Goal: Information Seeking & Learning: Learn about a topic

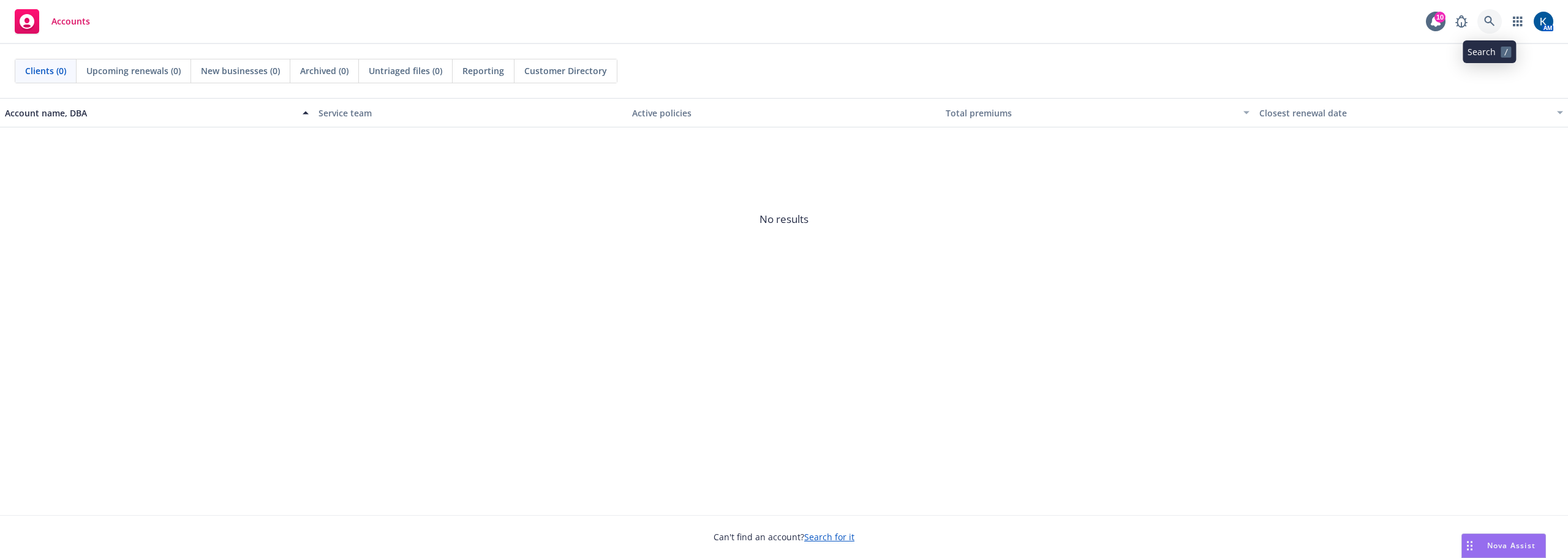
click at [1487, 26] on icon at bounding box center [1490, 22] width 11 height 11
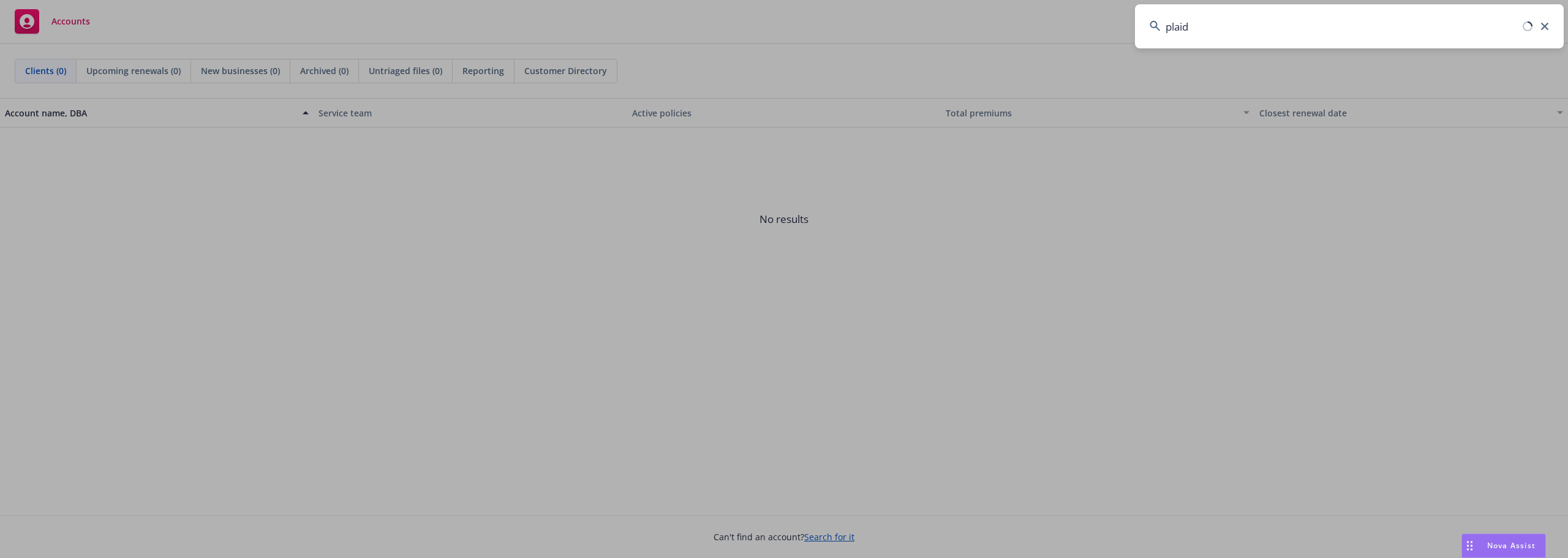
type input "plaid"
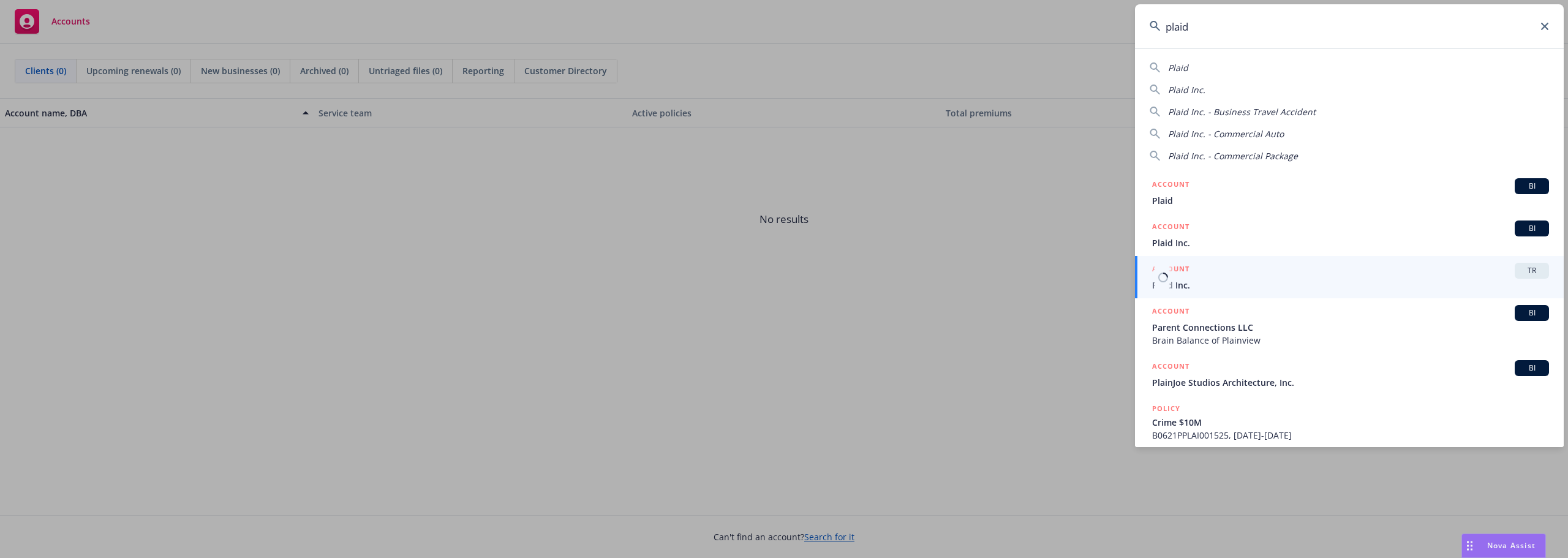
click at [1208, 279] on span "Plaid Inc." at bounding box center [1351, 285] width 397 height 13
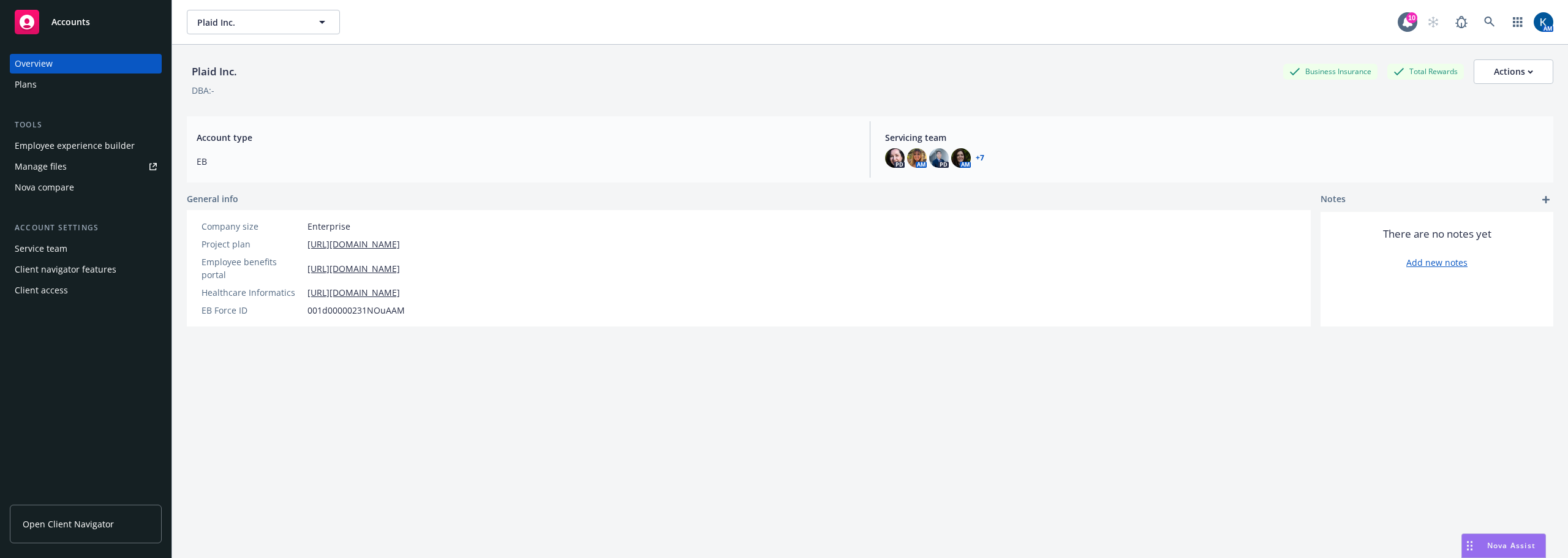
click at [54, 147] on div "Employee experience builder" at bounding box center [74, 146] width 120 height 19
click at [64, 169] on div "Manage files" at bounding box center [40, 167] width 52 height 19
click at [102, 167] on link "Manage files" at bounding box center [85, 167] width 152 height 19
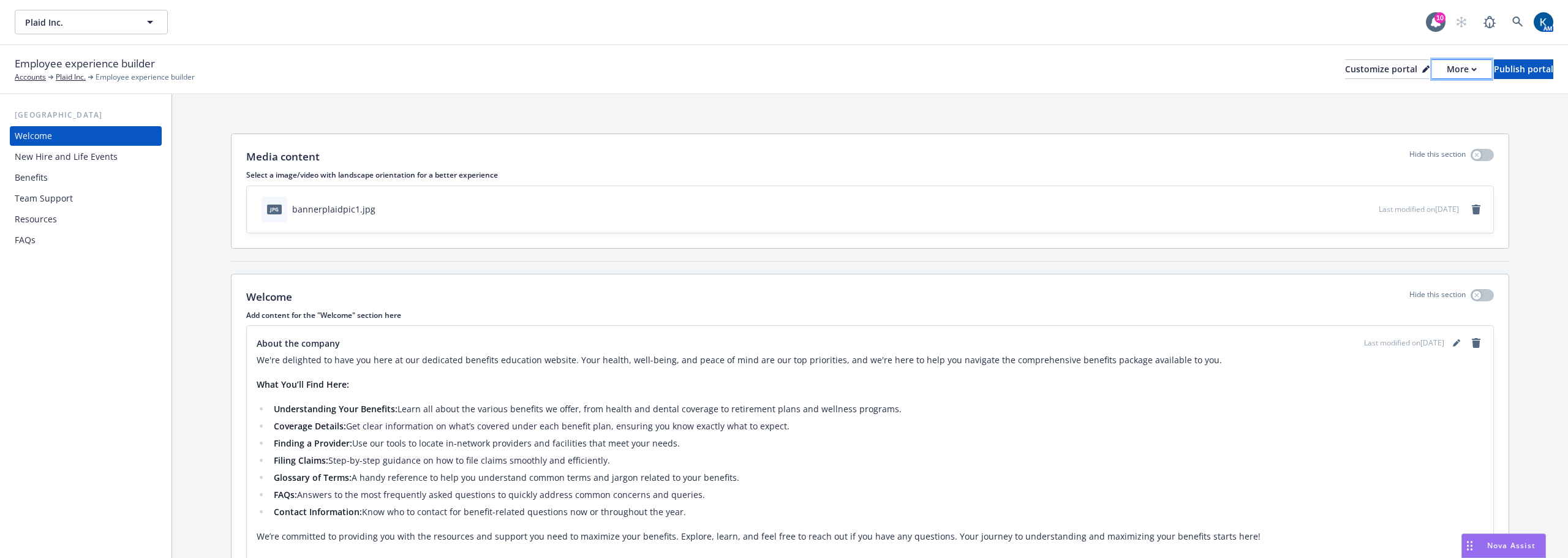
click at [1471, 70] on icon "button" at bounding box center [1474, 69] width 6 height 4
click at [884, 137] on div "Media content Hide this section Select a image/video with landscape orientation…" at bounding box center [871, 191] width 1277 height 114
click at [78, 22] on span "Plaid Inc." at bounding box center [78, 23] width 106 height 13
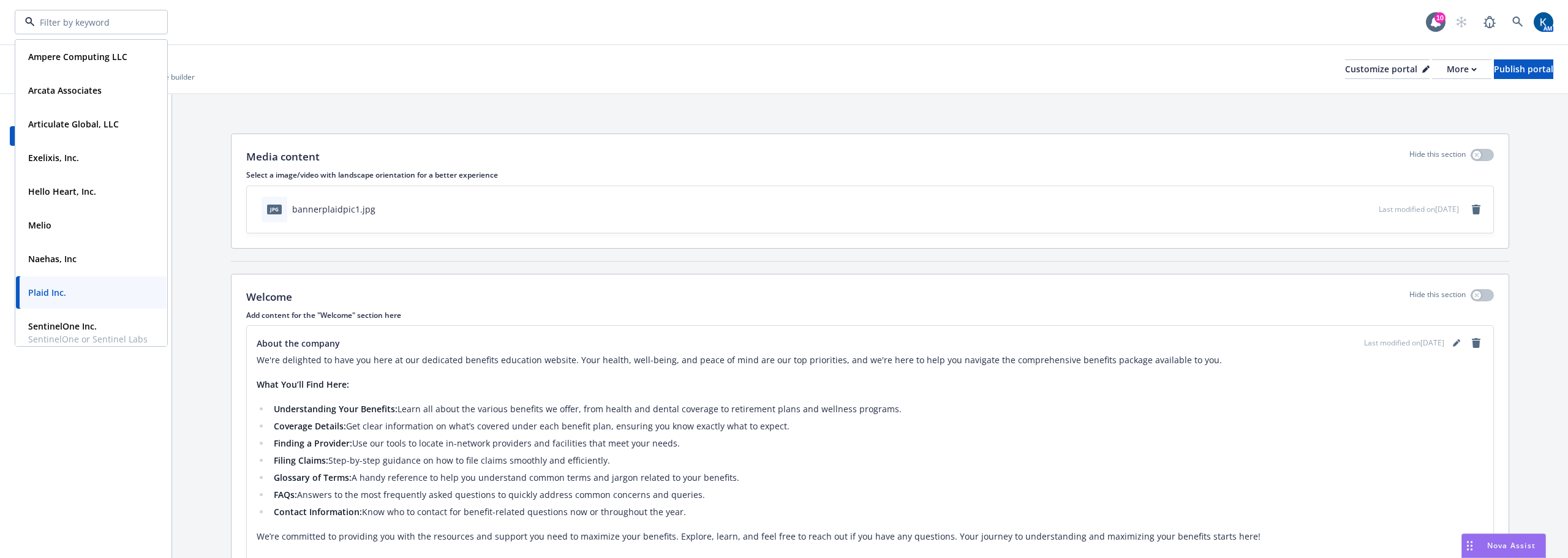
click at [749, 74] on div "Employee experience builder Accounts Plaid Inc. Employee experience builder Cus…" at bounding box center [784, 68] width 1539 height 27
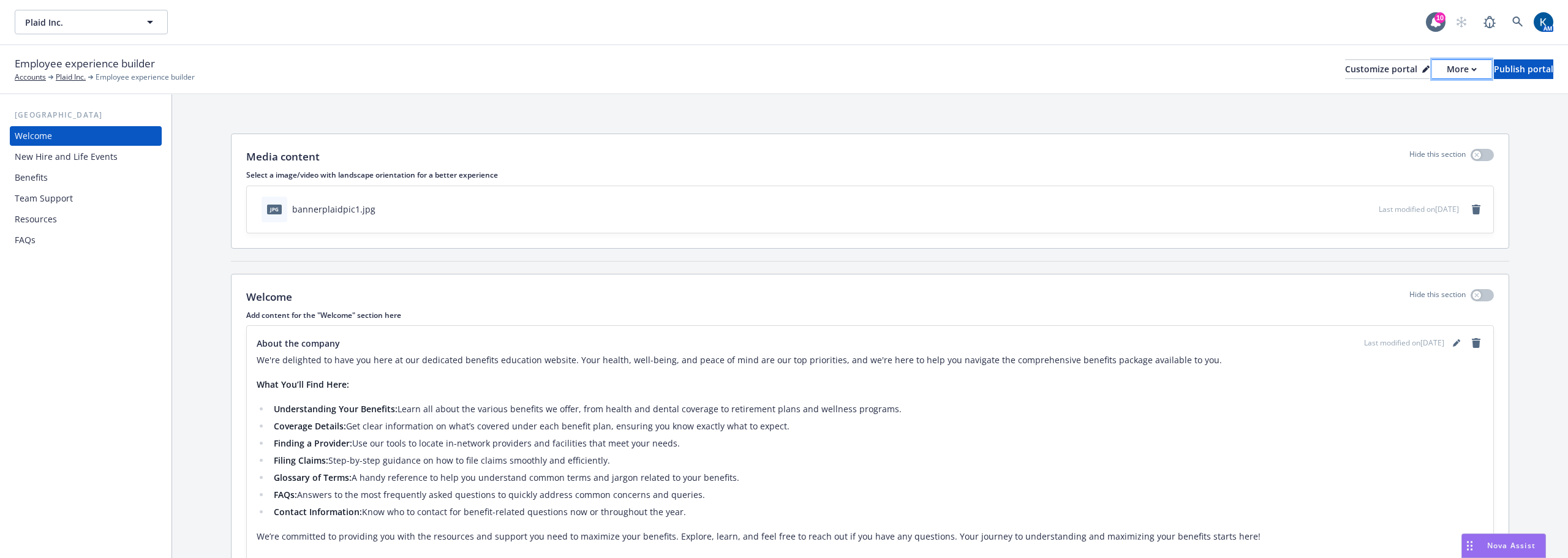
click at [1447, 66] on div "More" at bounding box center [1462, 69] width 30 height 19
click at [619, 197] on div "jpg bannerplaidpic1.jpg" at bounding box center [818, 209] width 1123 height 27
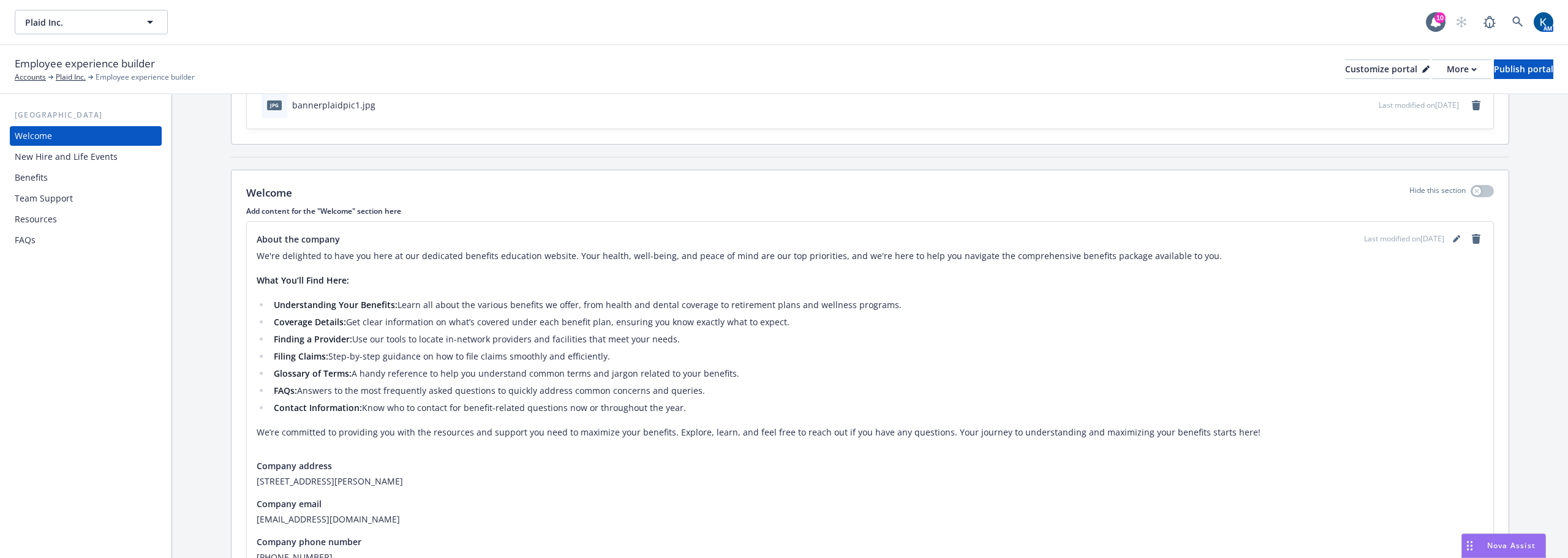
scroll to position [180, 0]
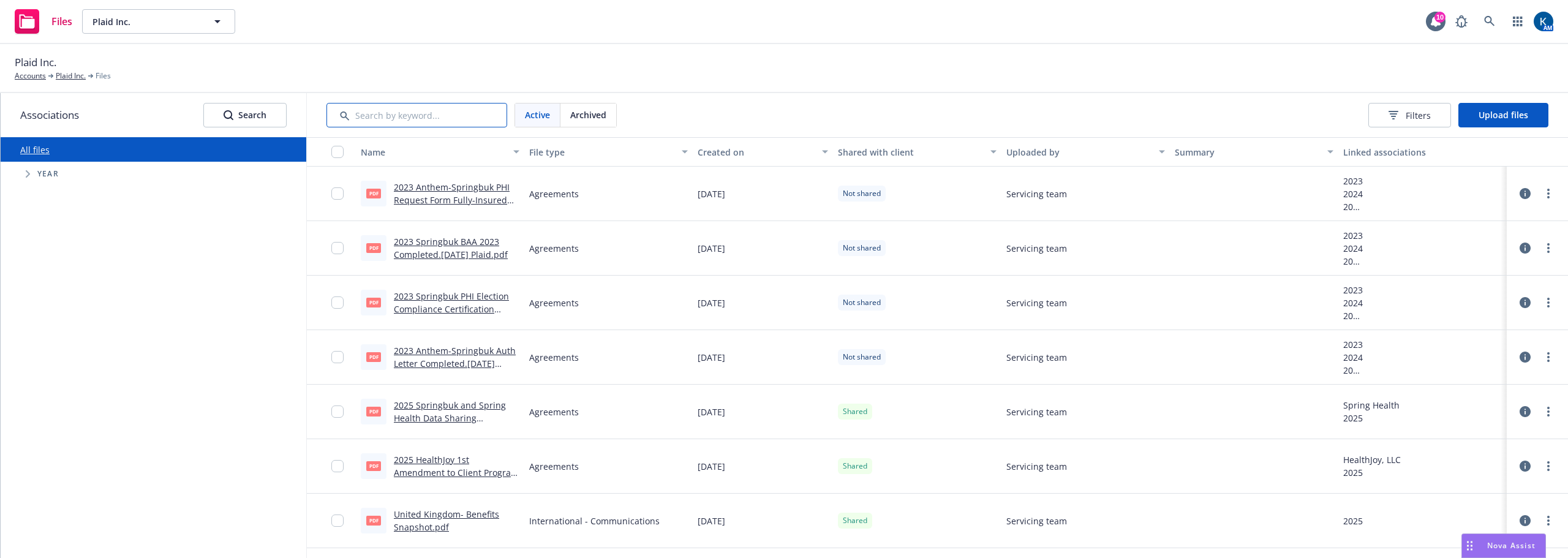
click at [401, 116] on input "Search by keyword..." at bounding box center [416, 115] width 180 height 24
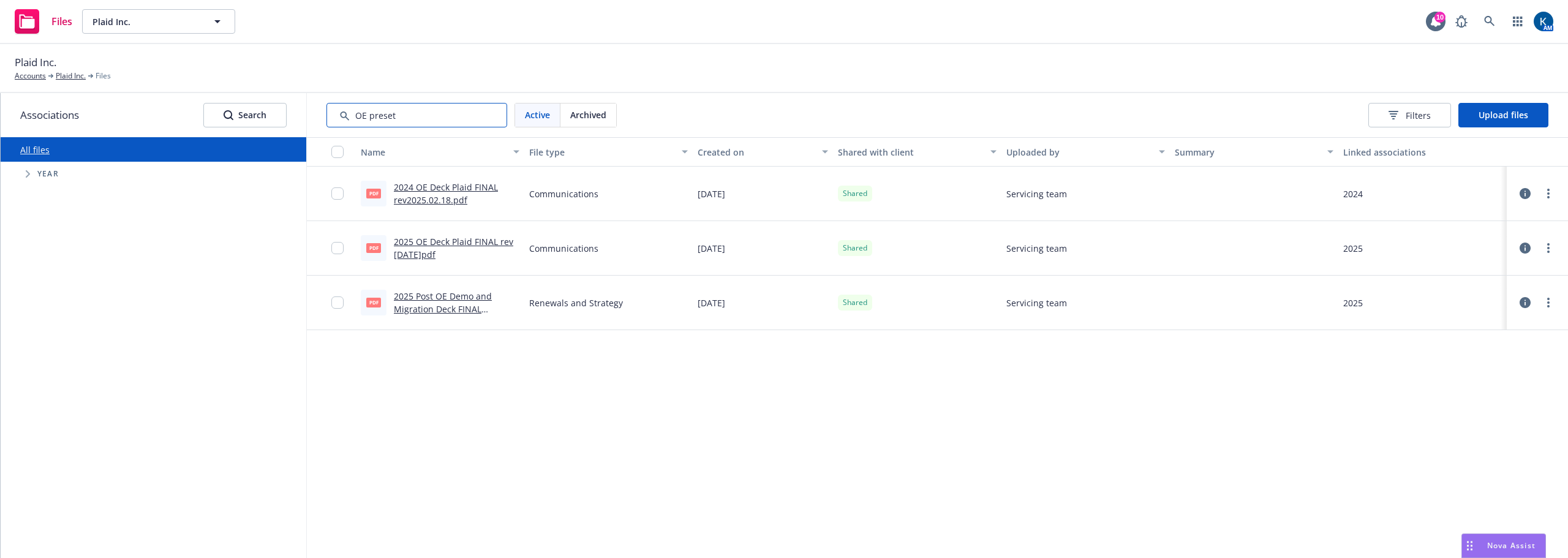
type input "OE preset"
click at [430, 247] on link "2025 OE Deck Plaid FINAL rev 2025.05.05.pdf" at bounding box center [453, 248] width 119 height 24
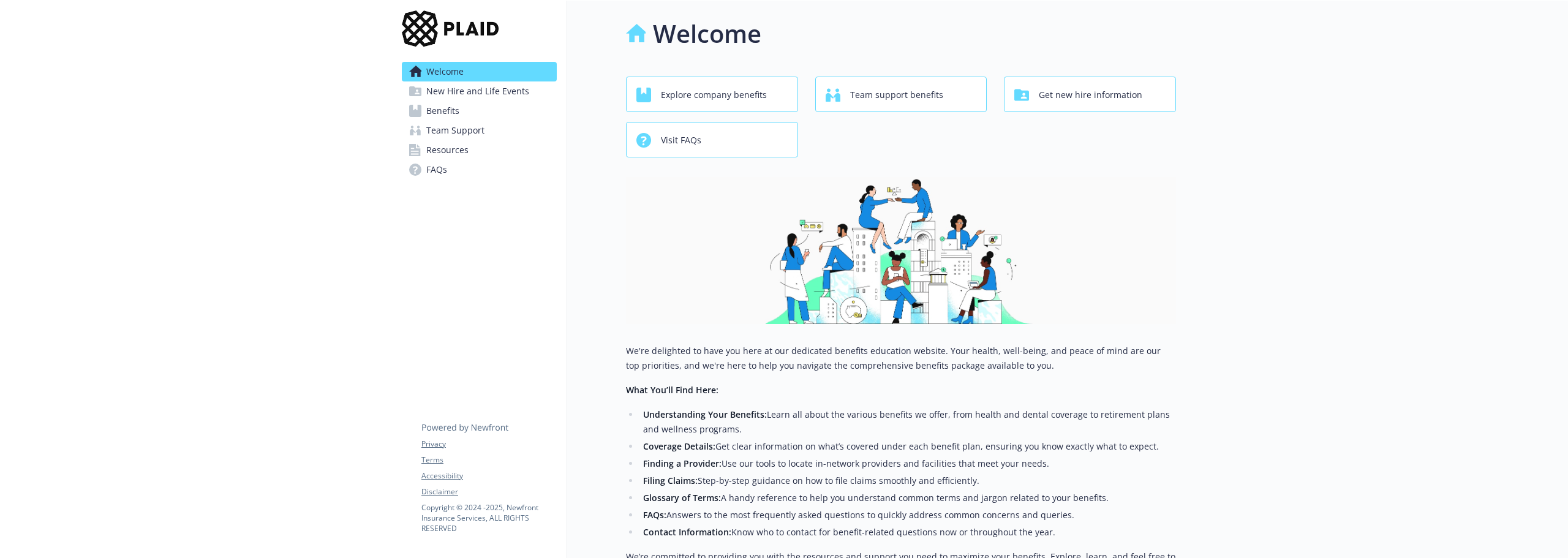
click at [441, 112] on span "Benefits" at bounding box center [442, 111] width 33 height 19
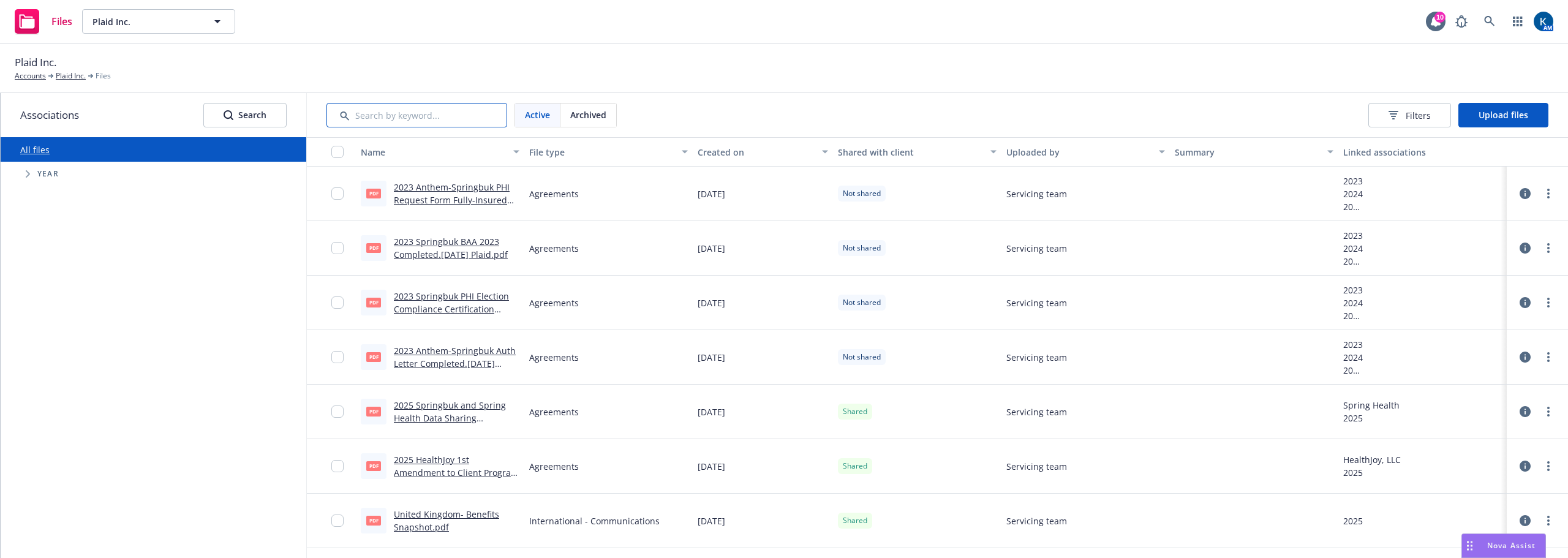
click at [413, 116] on input "Search by keyword..." at bounding box center [416, 115] width 180 height 24
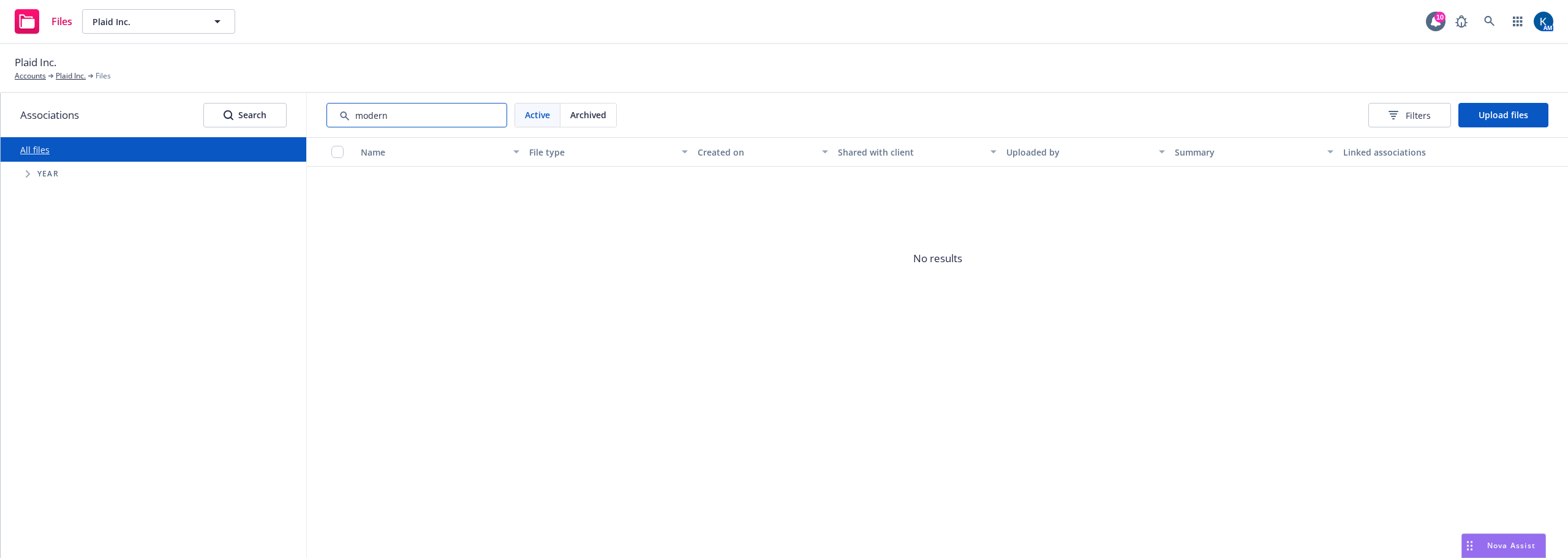
type input "modern"
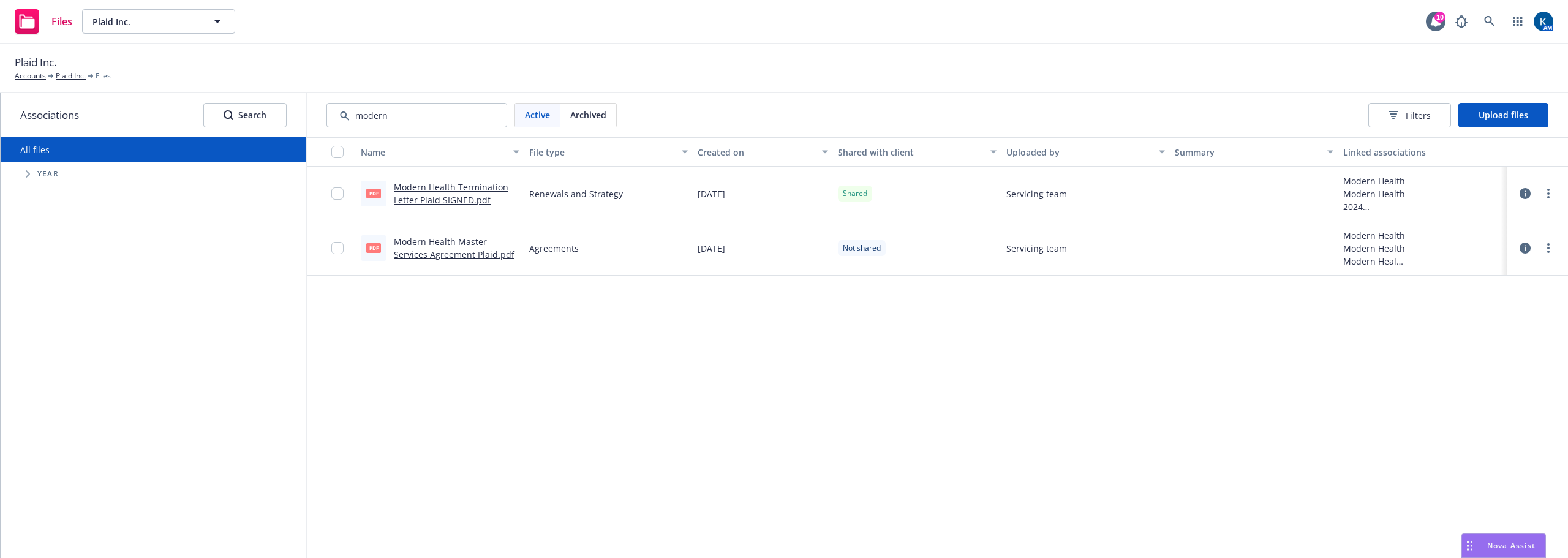
click at [432, 254] on link "Modern Health Master Services Agreement Plaid.pdf" at bounding box center [454, 248] width 121 height 24
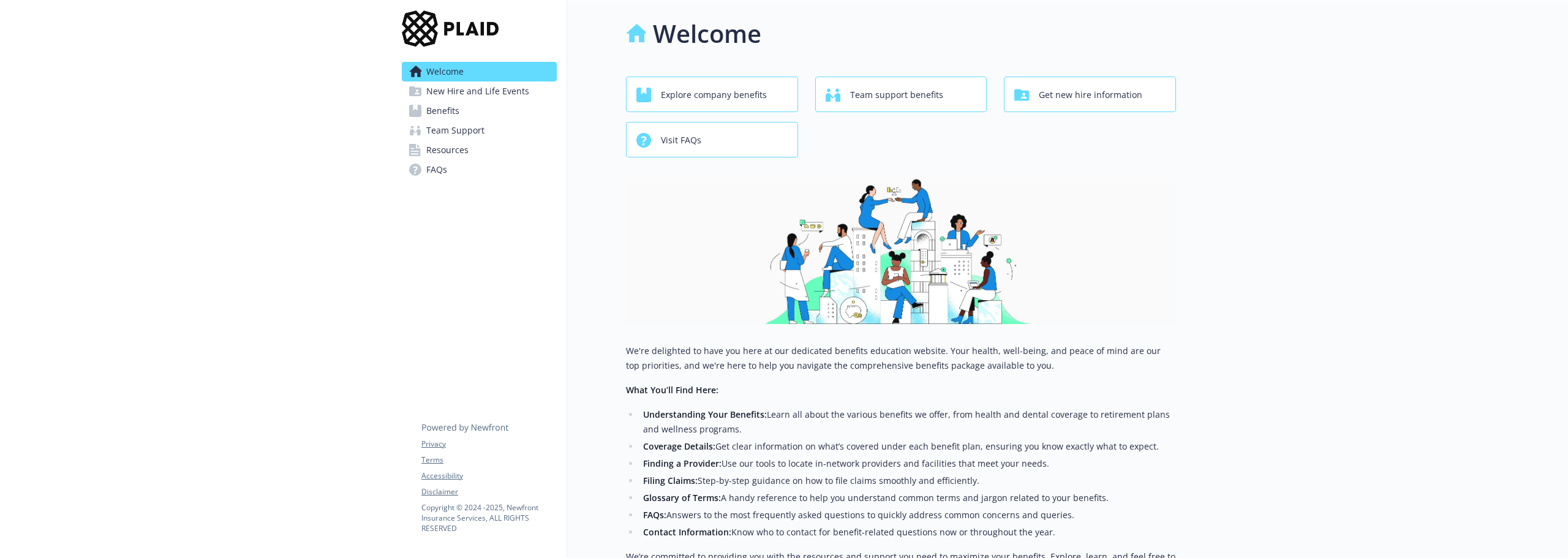
click at [437, 109] on span "Benefits" at bounding box center [442, 111] width 33 height 19
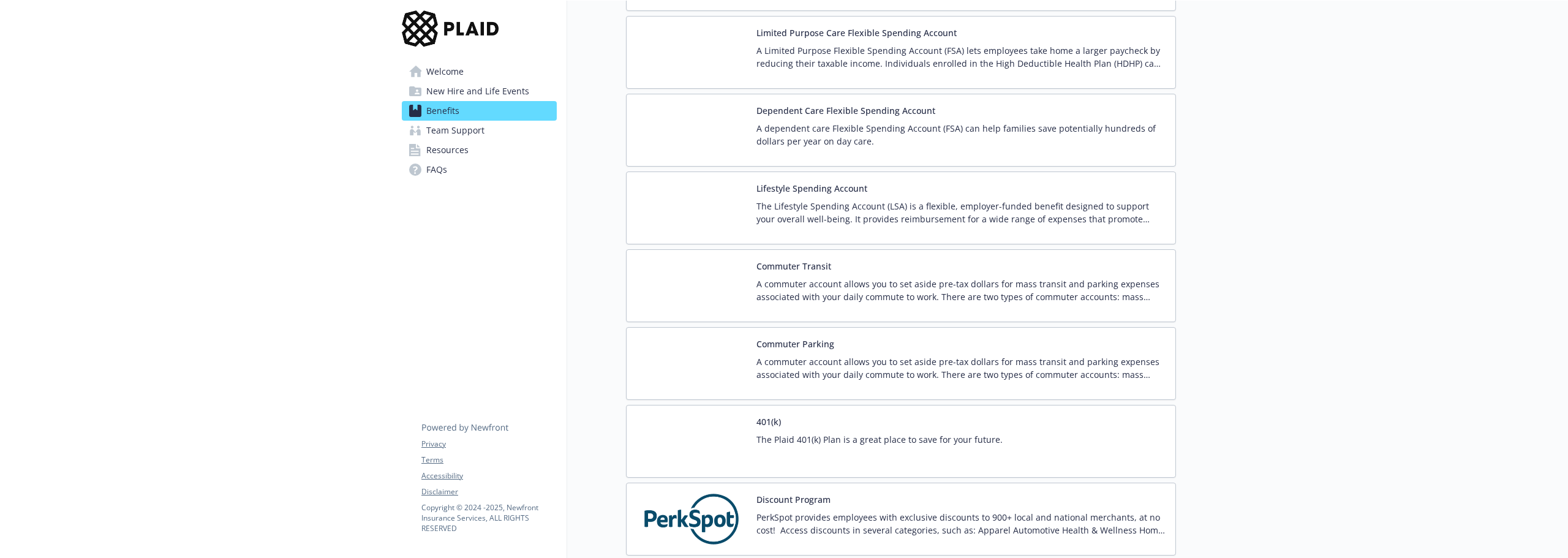
scroll to position [1837, 0]
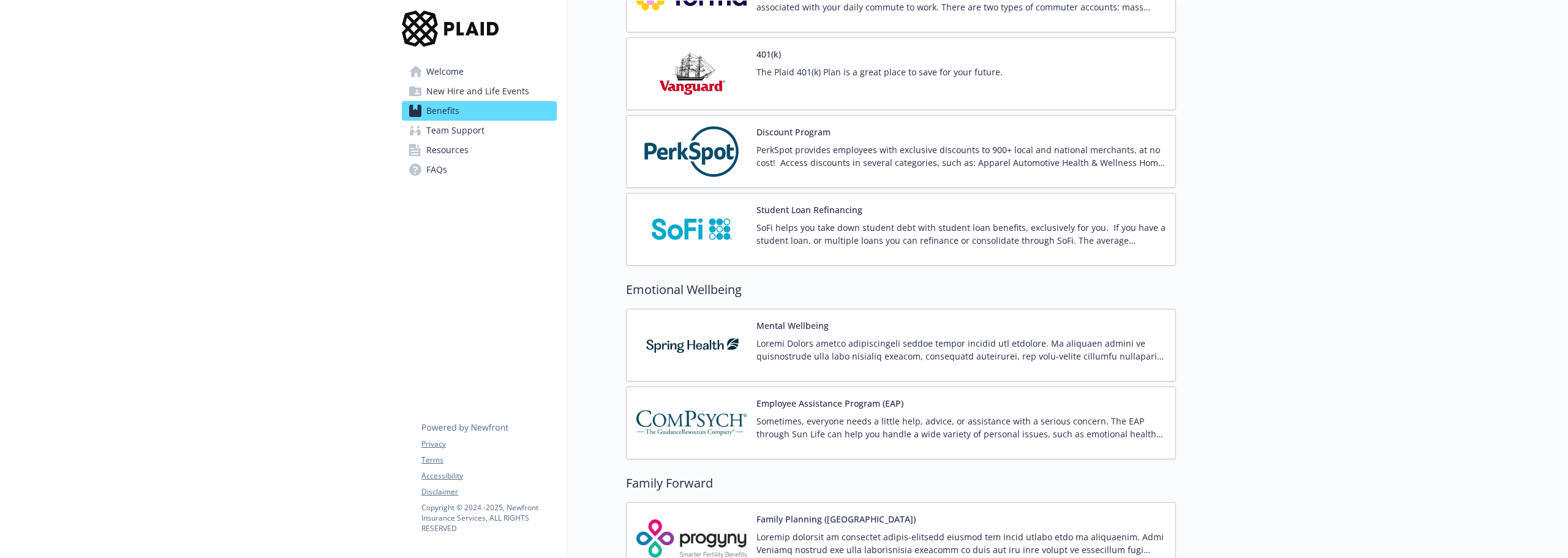
click at [774, 344] on p at bounding box center [961, 349] width 409 height 26
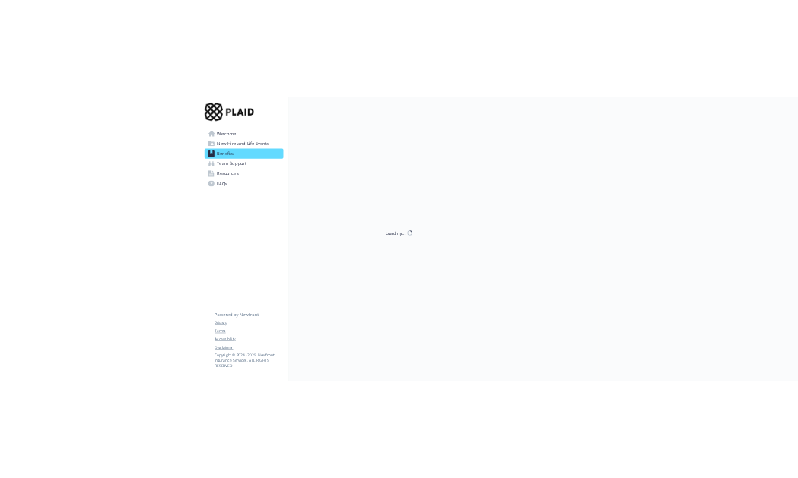
scroll to position [2434, 0]
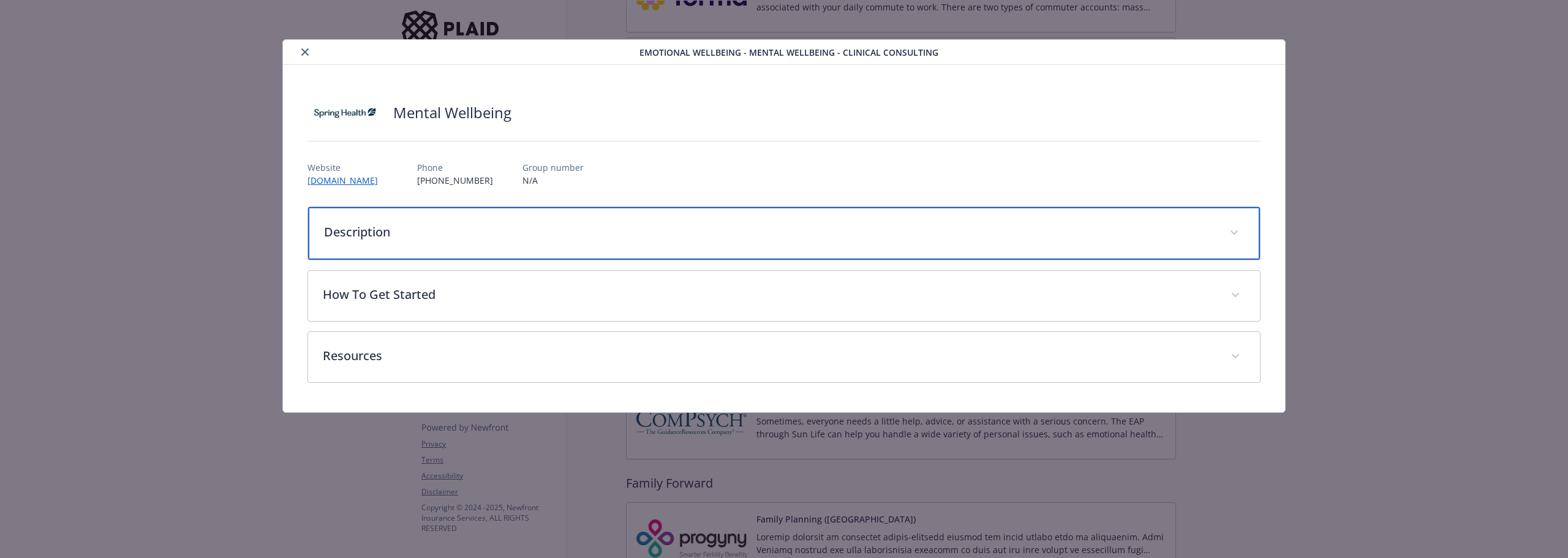
click at [368, 239] on div "Description" at bounding box center [784, 233] width 952 height 52
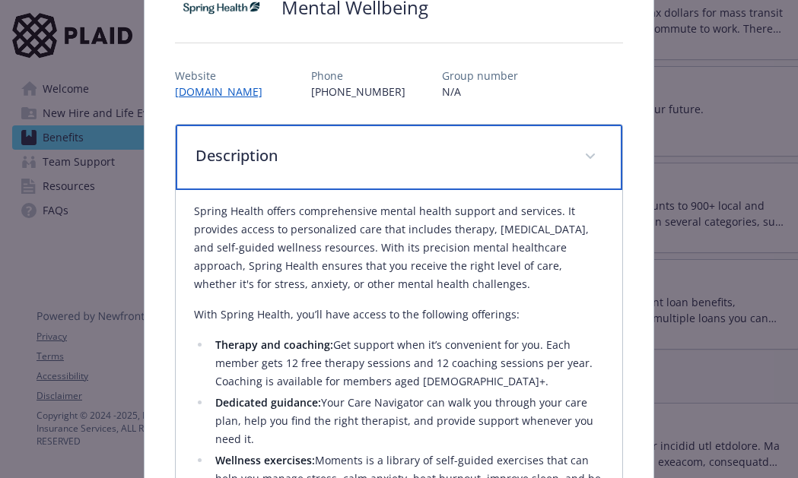
scroll to position [152, 0]
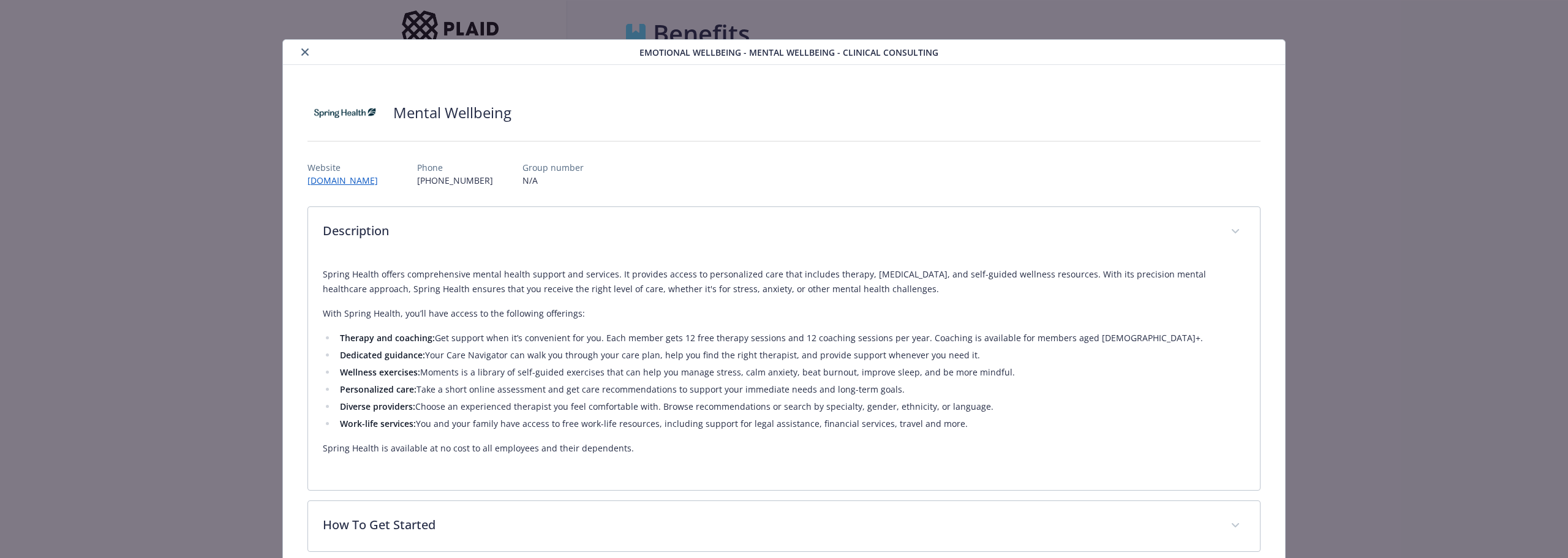
scroll to position [111, 0]
